Goal: Task Accomplishment & Management: Use online tool/utility

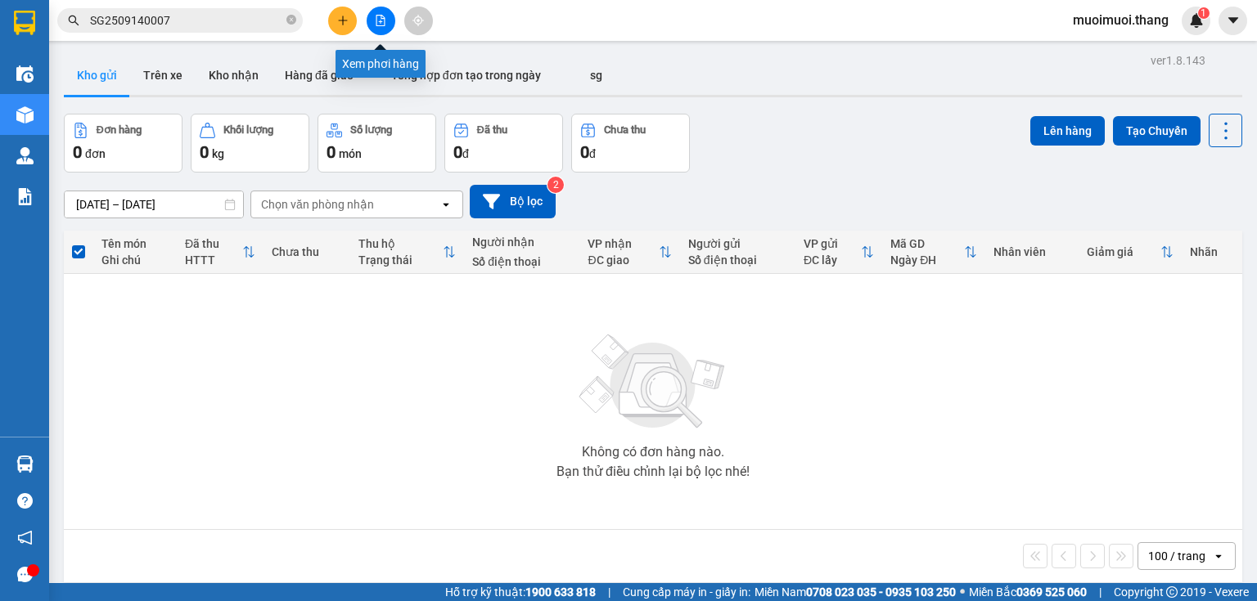
click at [370, 16] on button at bounding box center [381, 21] width 29 height 29
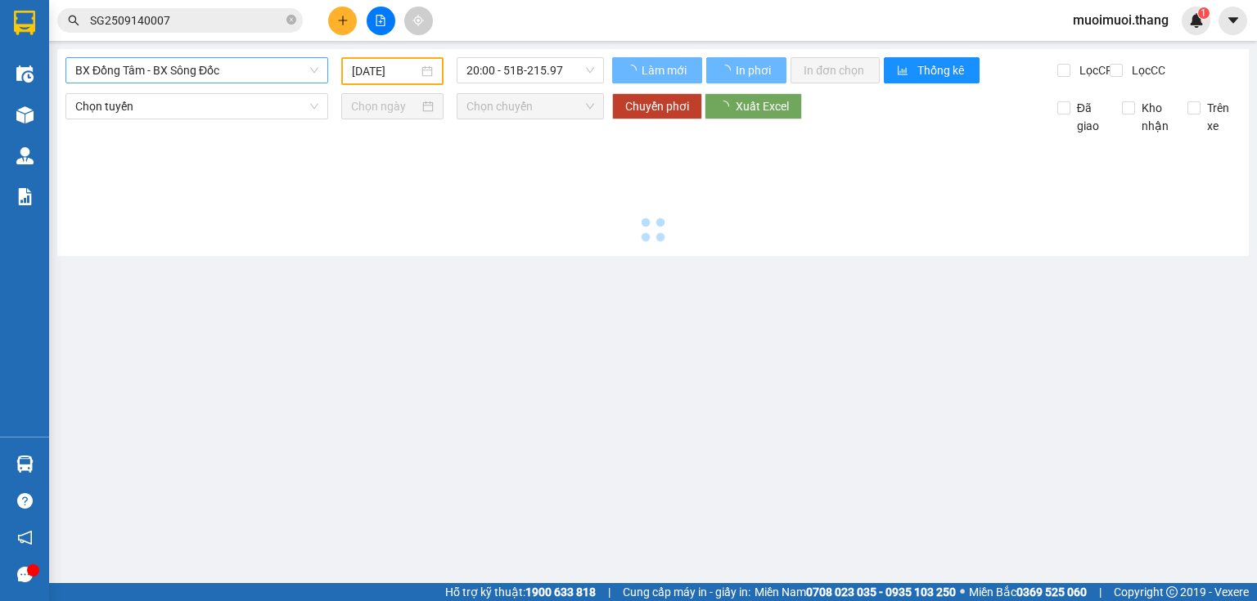
type input "[DATE]"
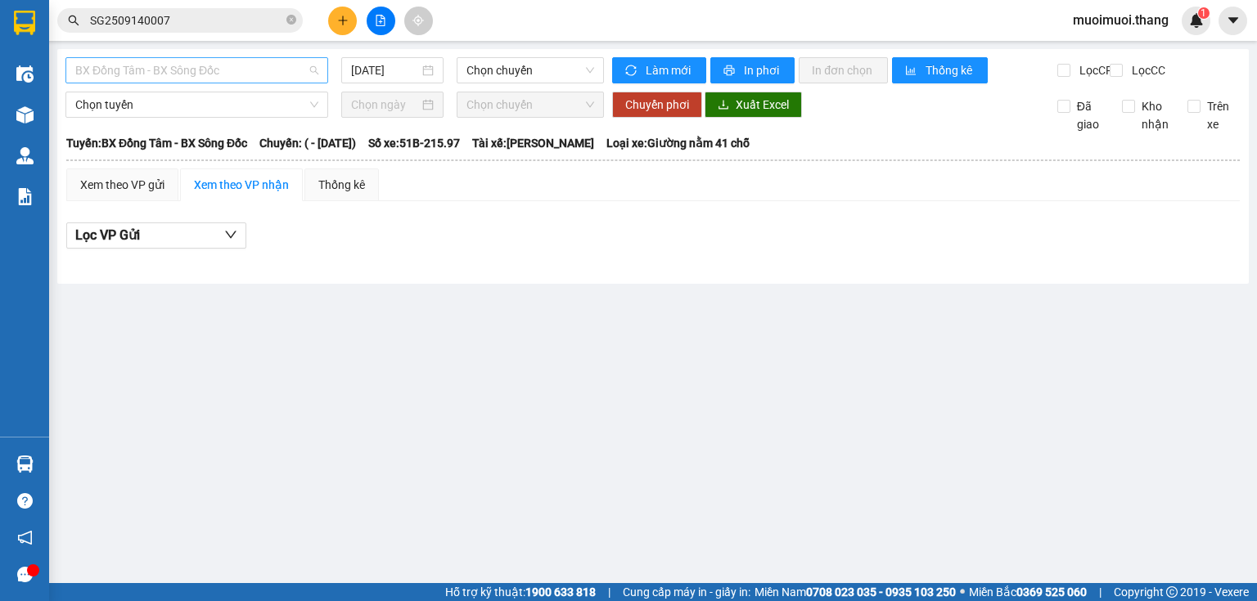
click at [119, 75] on span "BX Đồng Tâm - BX Sông Đốc" at bounding box center [196, 70] width 243 height 25
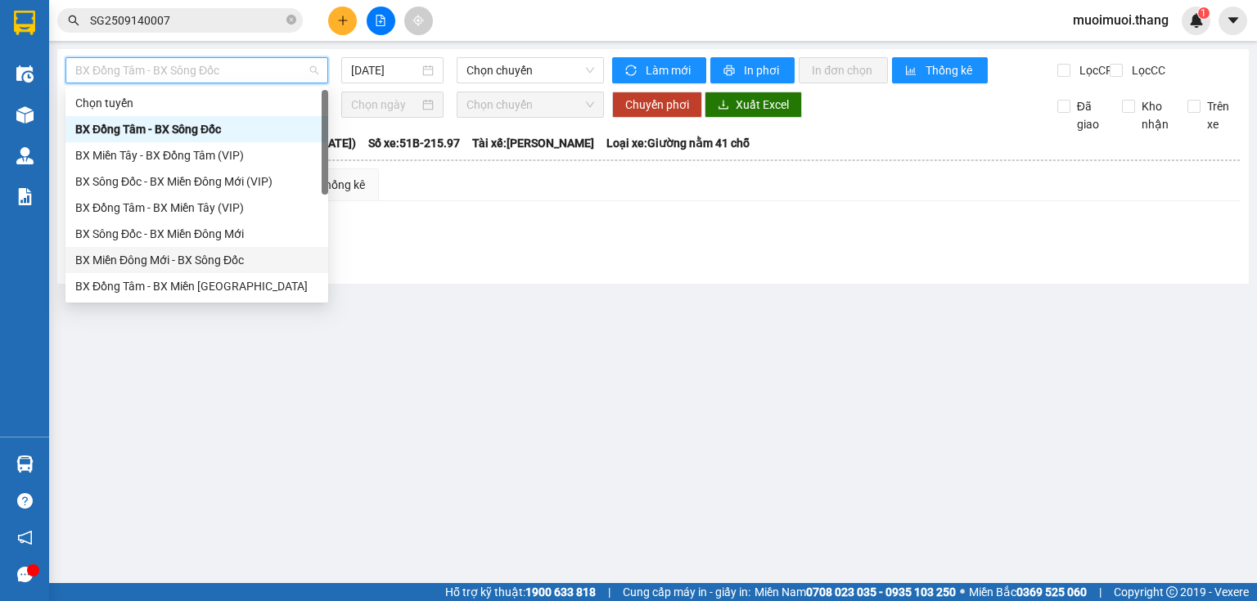
scroll to position [157, 0]
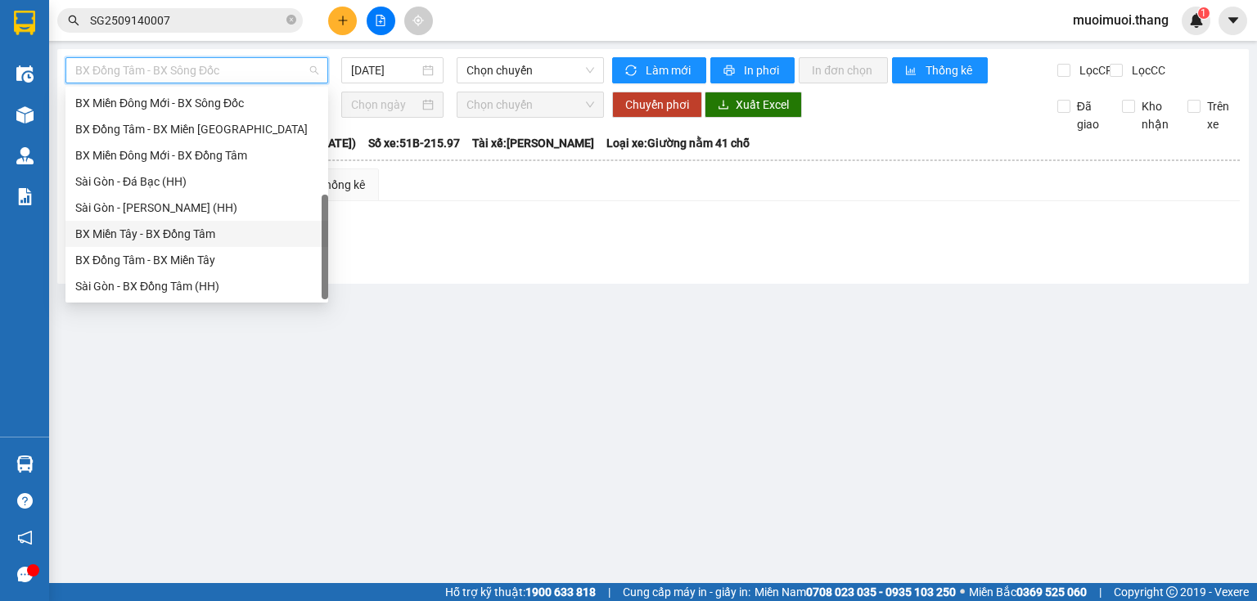
click at [154, 232] on div "BX Miền Tây - BX Đồng Tâm" at bounding box center [196, 234] width 243 height 18
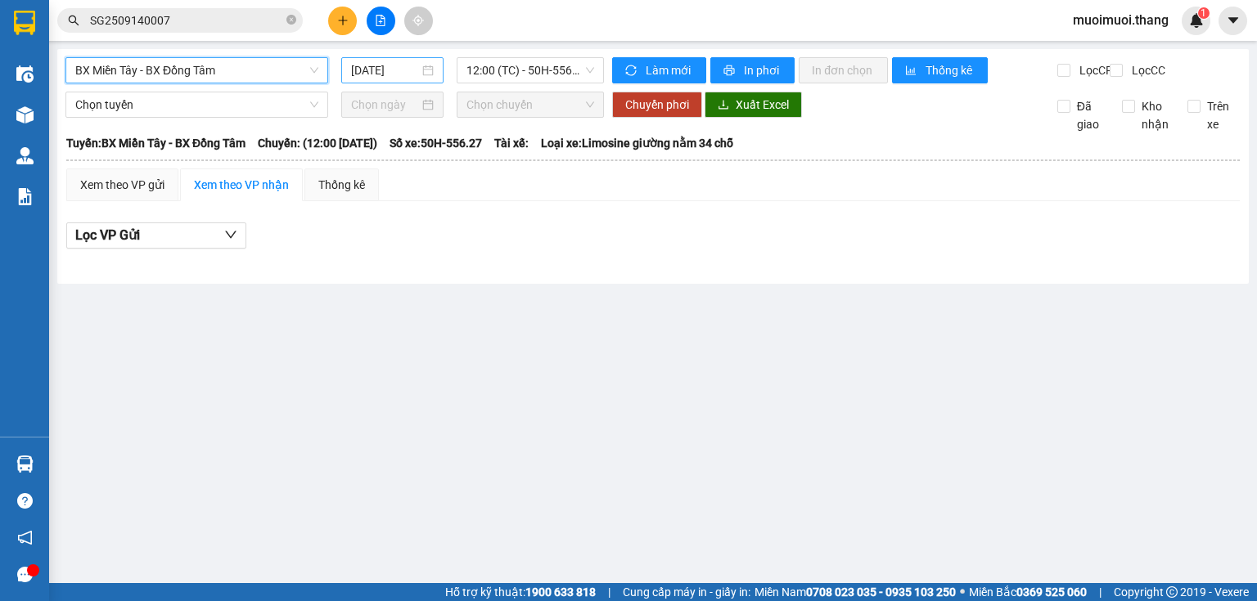
click at [384, 74] on input "[DATE]" at bounding box center [384, 70] width 67 height 18
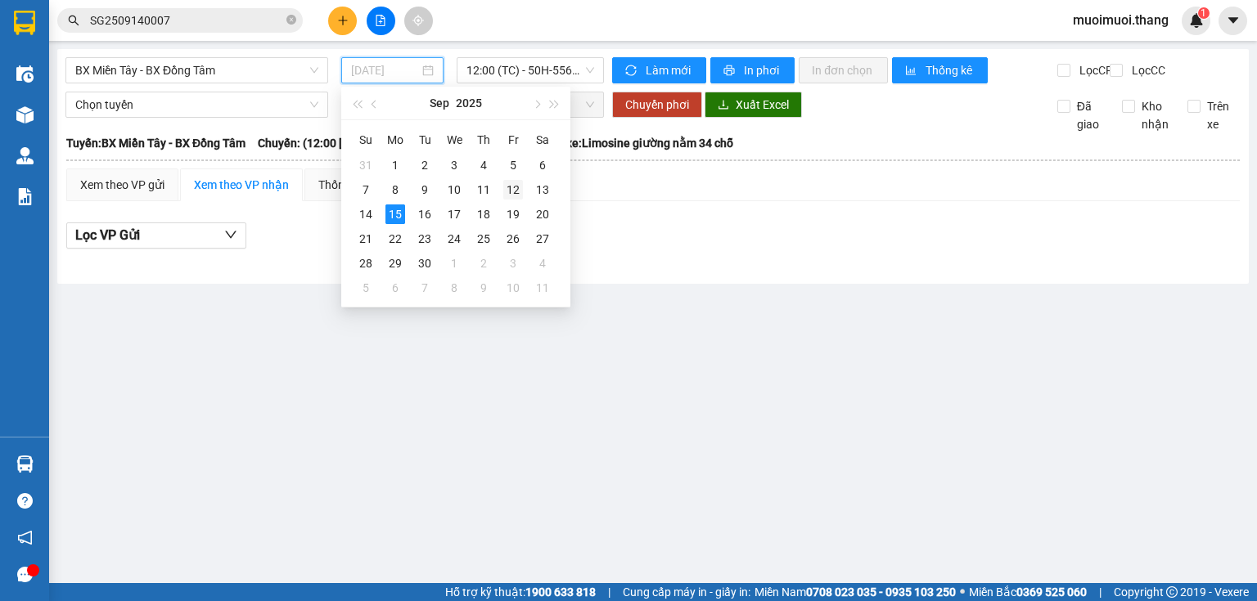
drag, startPoint x: 515, startPoint y: 188, endPoint x: 519, endPoint y: 113, distance: 75.3
click at [515, 187] on div "12" at bounding box center [513, 190] width 20 height 20
type input "[DATE]"
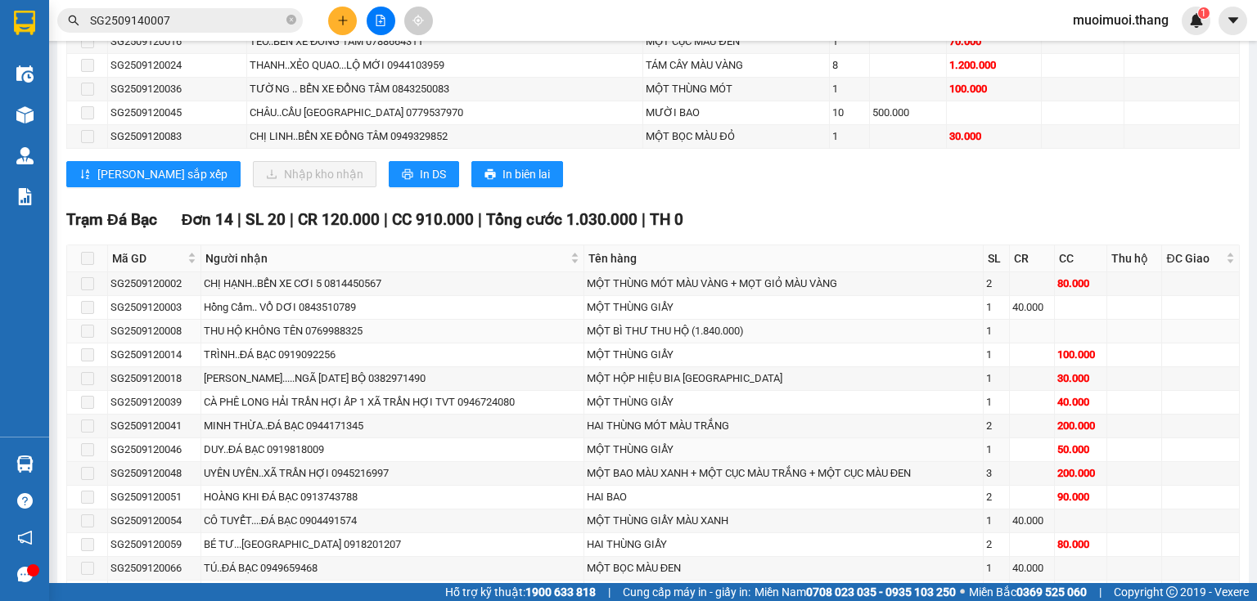
scroll to position [2065, 0]
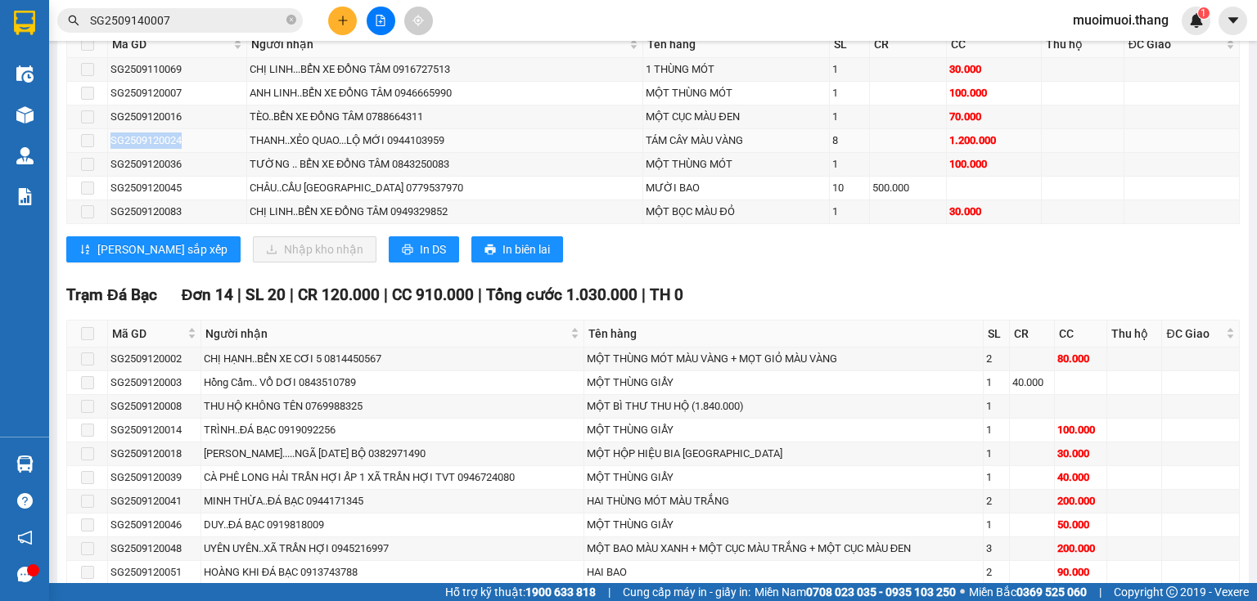
drag, startPoint x: 191, startPoint y: 139, endPoint x: 109, endPoint y: 140, distance: 82.6
click at [109, 140] on td "SG2509120024" at bounding box center [177, 141] width 139 height 24
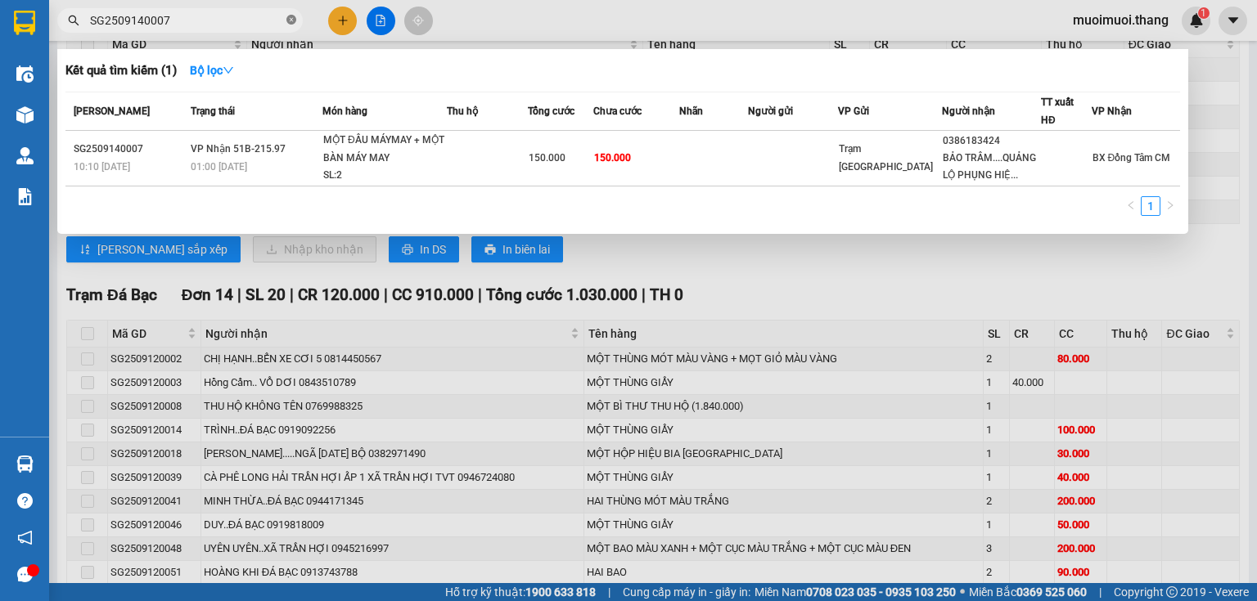
click at [295, 23] on icon "close-circle" at bounding box center [291, 20] width 10 height 10
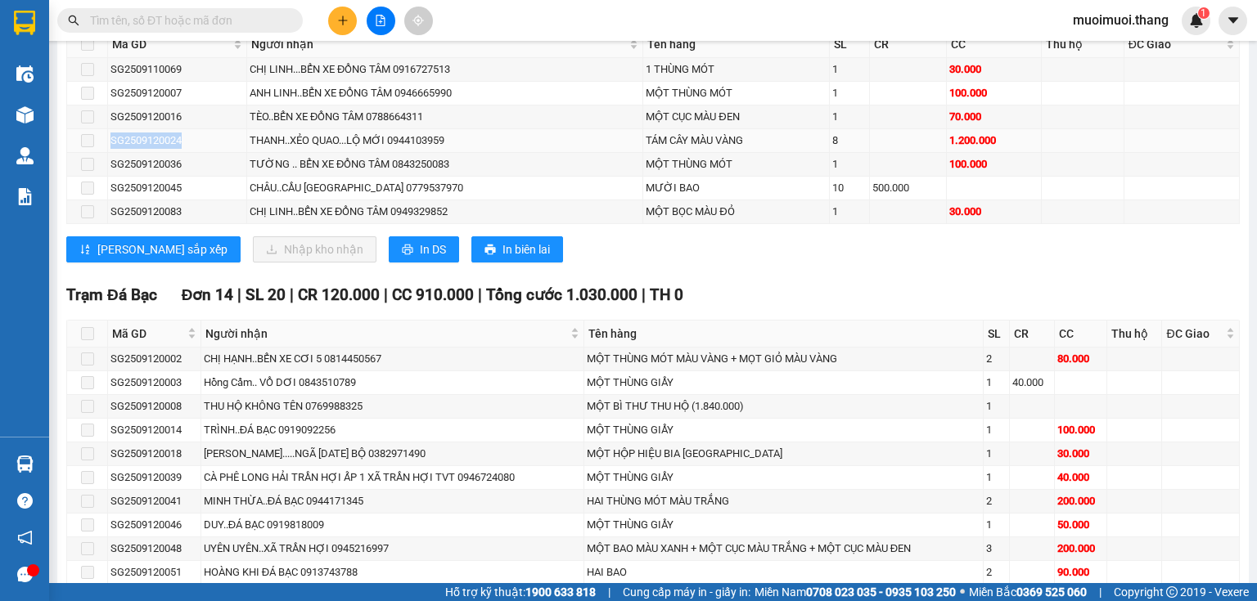
drag, startPoint x: 167, startPoint y: 138, endPoint x: 97, endPoint y: 141, distance: 69.6
click at [97, 141] on tr "SG2509120024 THANH..XẺO QUAO...LỘ MỚI 0944103959 TÁM CÂY MÀU VÀNG 8 1.200.000" at bounding box center [653, 141] width 1172 height 24
copy tr "SG2509120024"
click at [196, 13] on input "text" at bounding box center [186, 20] width 193 height 18
click at [192, 25] on input "text" at bounding box center [186, 20] width 193 height 18
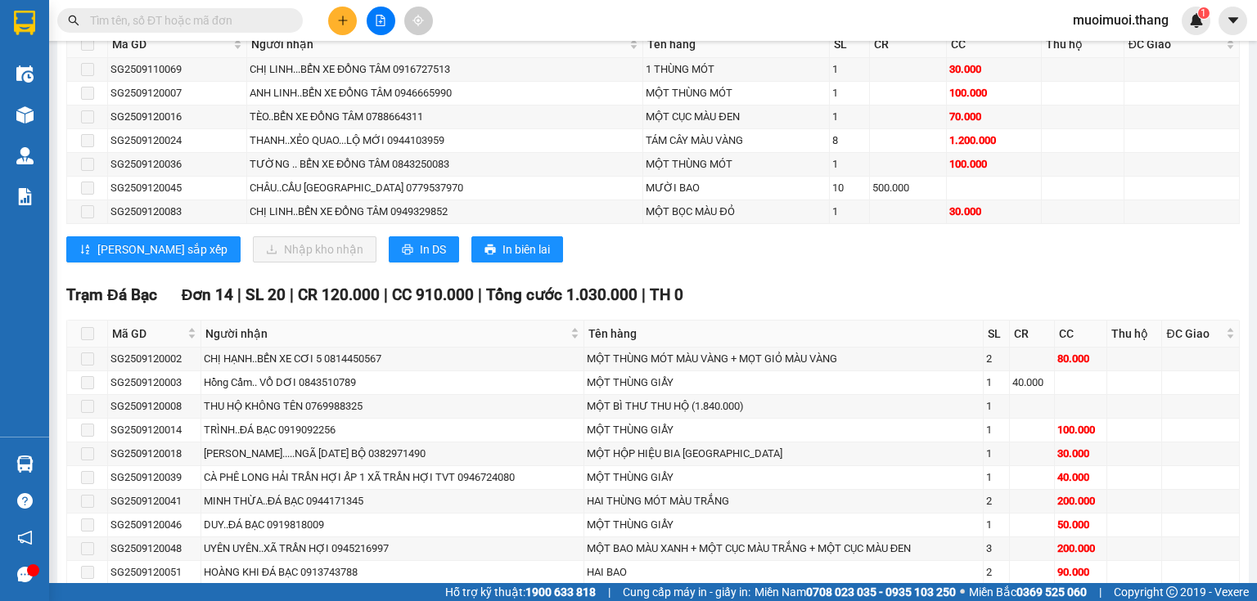
paste input "SG2509120024"
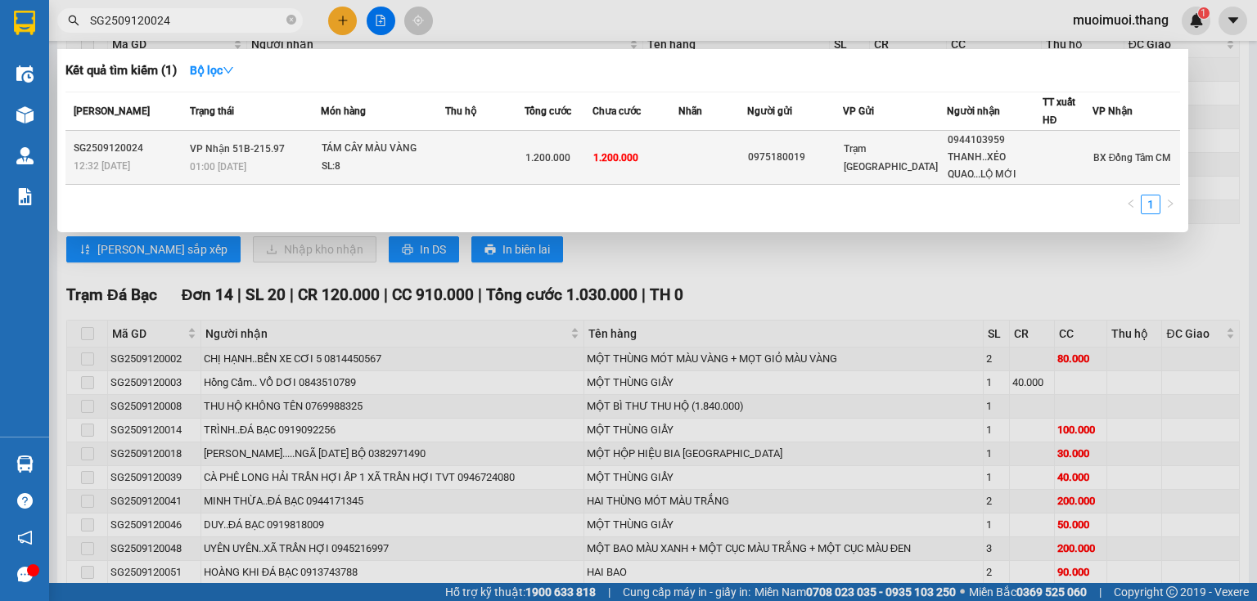
type input "SG2509120024"
click at [533, 145] on td "1.200.000" at bounding box center [557, 158] width 67 height 54
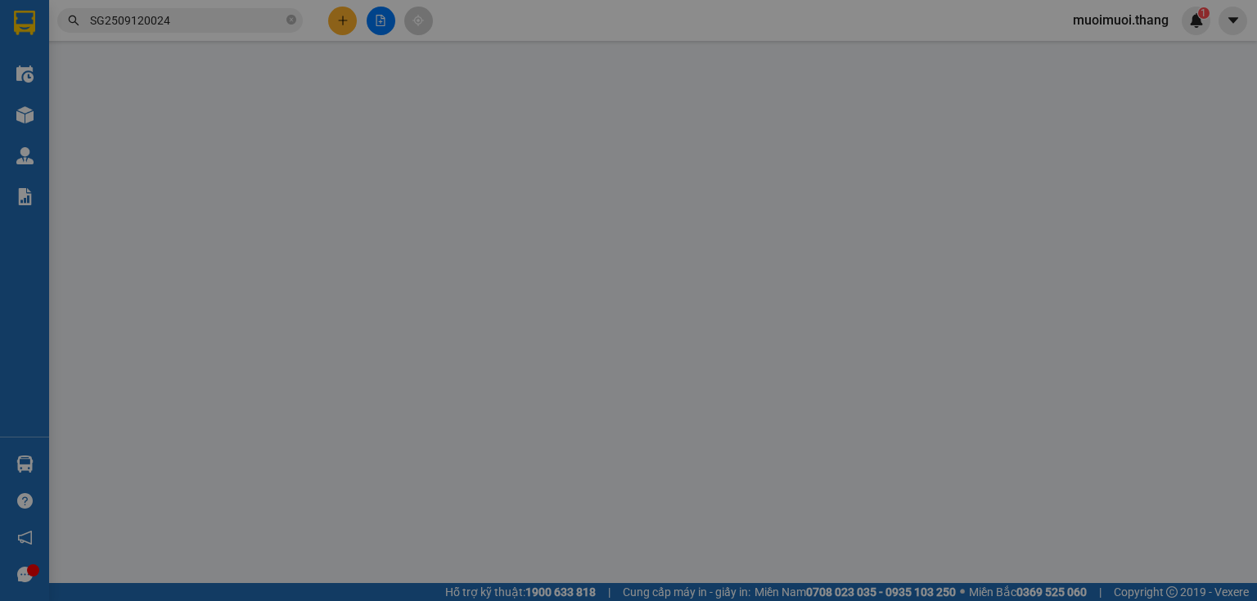
type input "0975180019"
type input "0944103959"
type input "THANH..XẺO QUAO...LỘ MỚI"
type input "1.200.000"
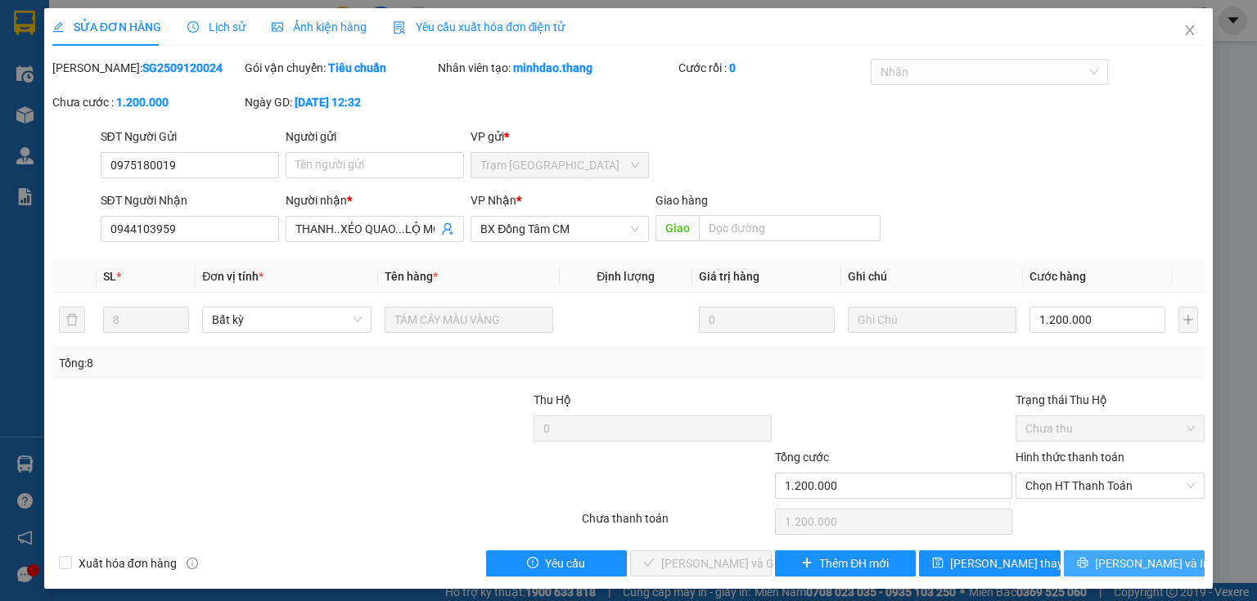
click at [1126, 563] on span "[PERSON_NAME] và In" at bounding box center [1152, 564] width 115 height 18
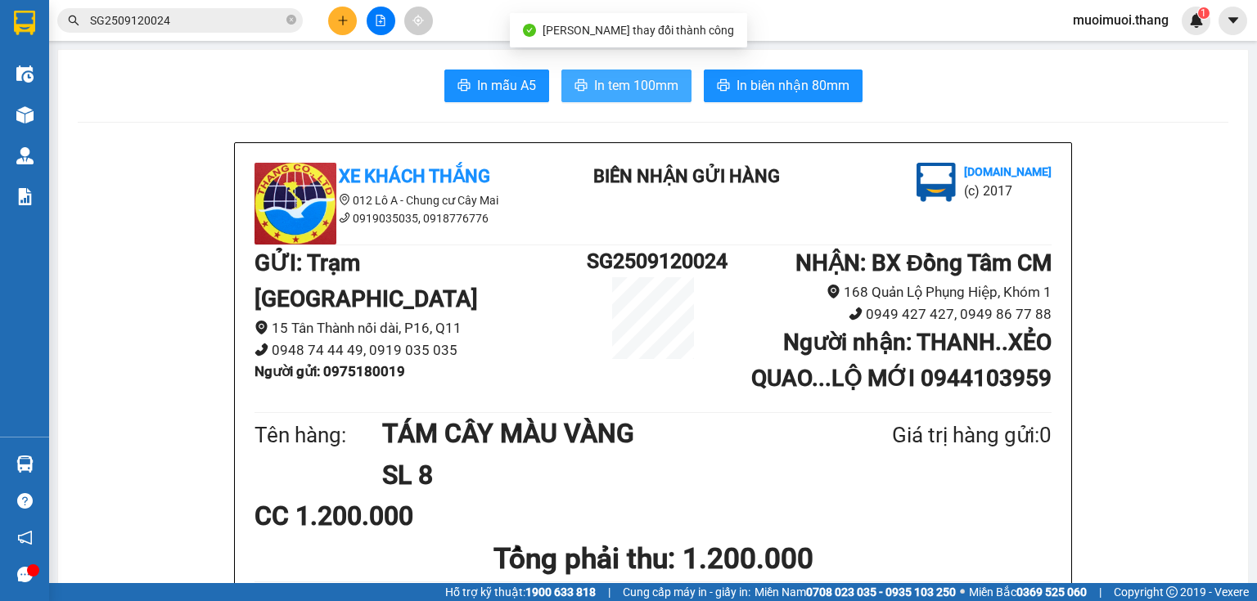
click at [596, 92] on span "In tem 100mm" at bounding box center [636, 85] width 84 height 20
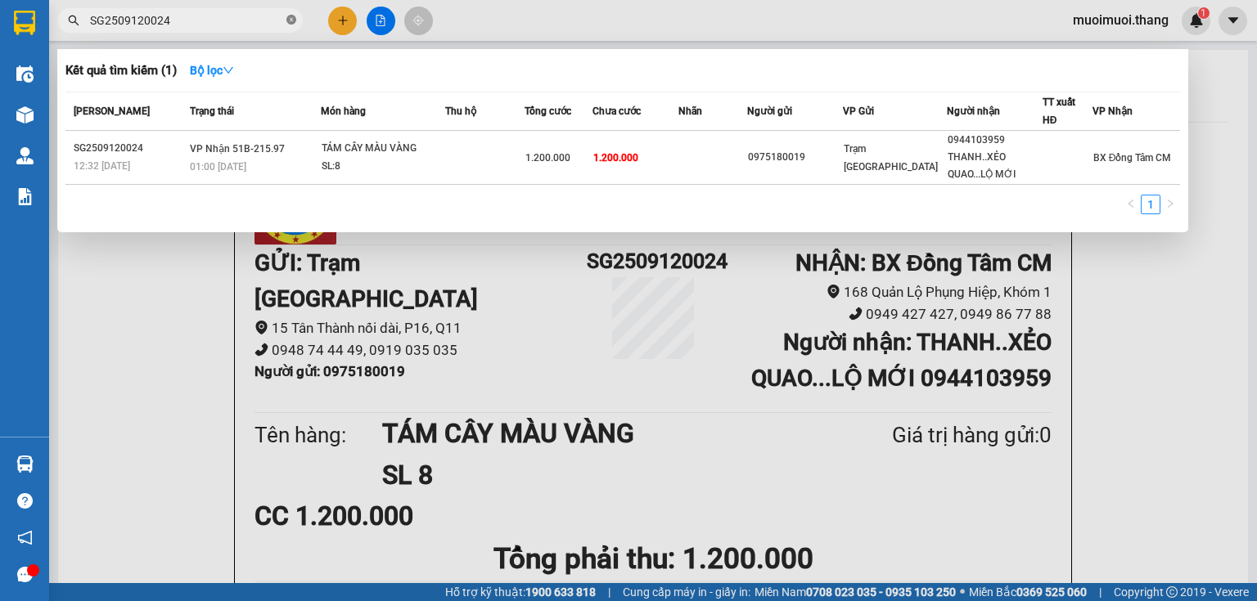
click at [290, 17] on icon "close-circle" at bounding box center [291, 20] width 10 height 10
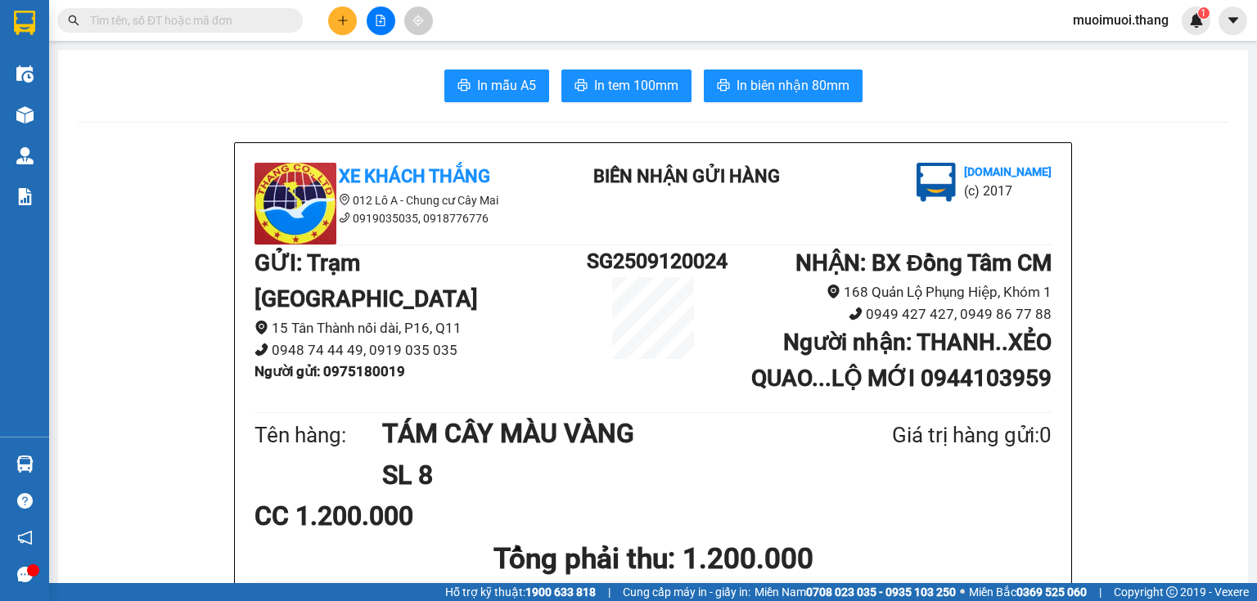
click at [381, 19] on icon "file-add" at bounding box center [380, 20] width 11 height 11
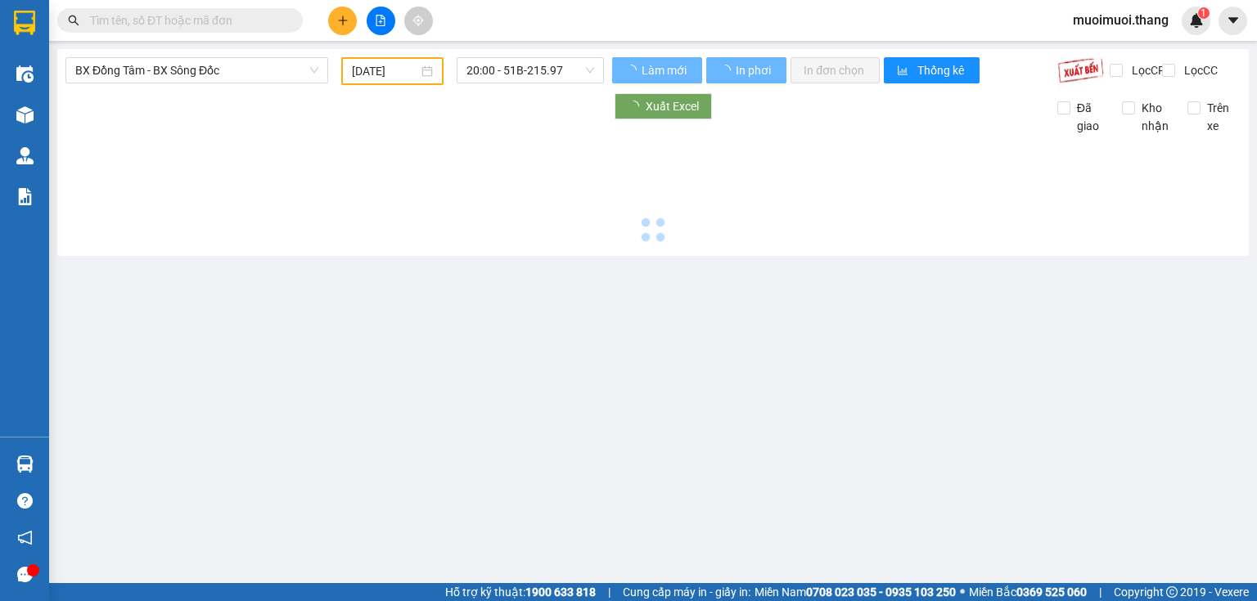
type input "[DATE]"
